Goal: Find specific page/section: Find specific page/section

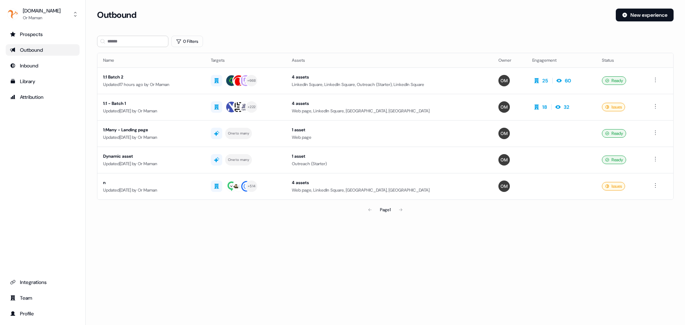
click at [329, 270] on div "Loading... Outbound New experience 0 Filters Name Targets Assets Owner Engageme…" at bounding box center [386, 162] width 600 height 325
click at [322, 260] on div "Loading... Outbound New experience 0 Filters Name Targets Assets Owner Engageme…" at bounding box center [386, 162] width 600 height 325
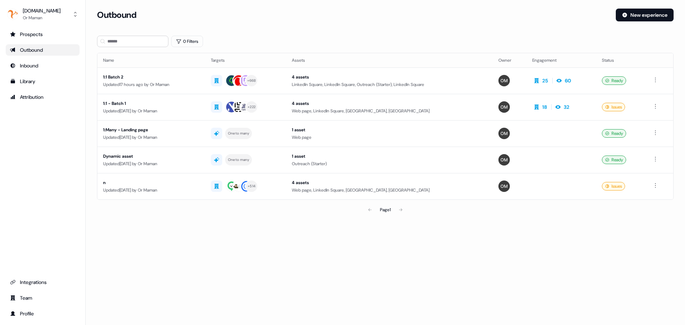
click at [267, 37] on div "0 Filters" at bounding box center [385, 41] width 577 height 11
click at [267, 35] on section "Loading... Outbound New experience 0 Filters Name Targets Assets Owner Engageme…" at bounding box center [386, 123] width 600 height 228
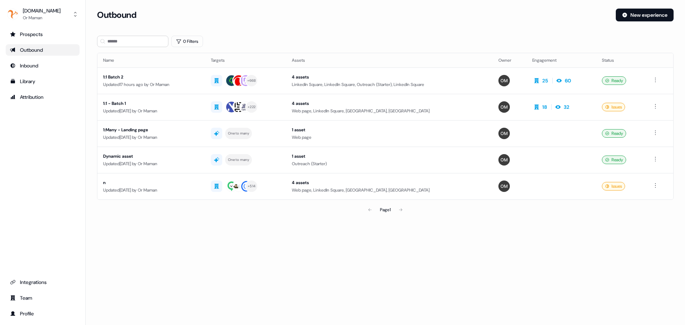
click at [267, 35] on section "Loading... Outbound New experience 0 Filters Name Targets Assets Owner Engageme…" at bounding box center [386, 123] width 600 height 228
